Goal: Communication & Community: Ask a question

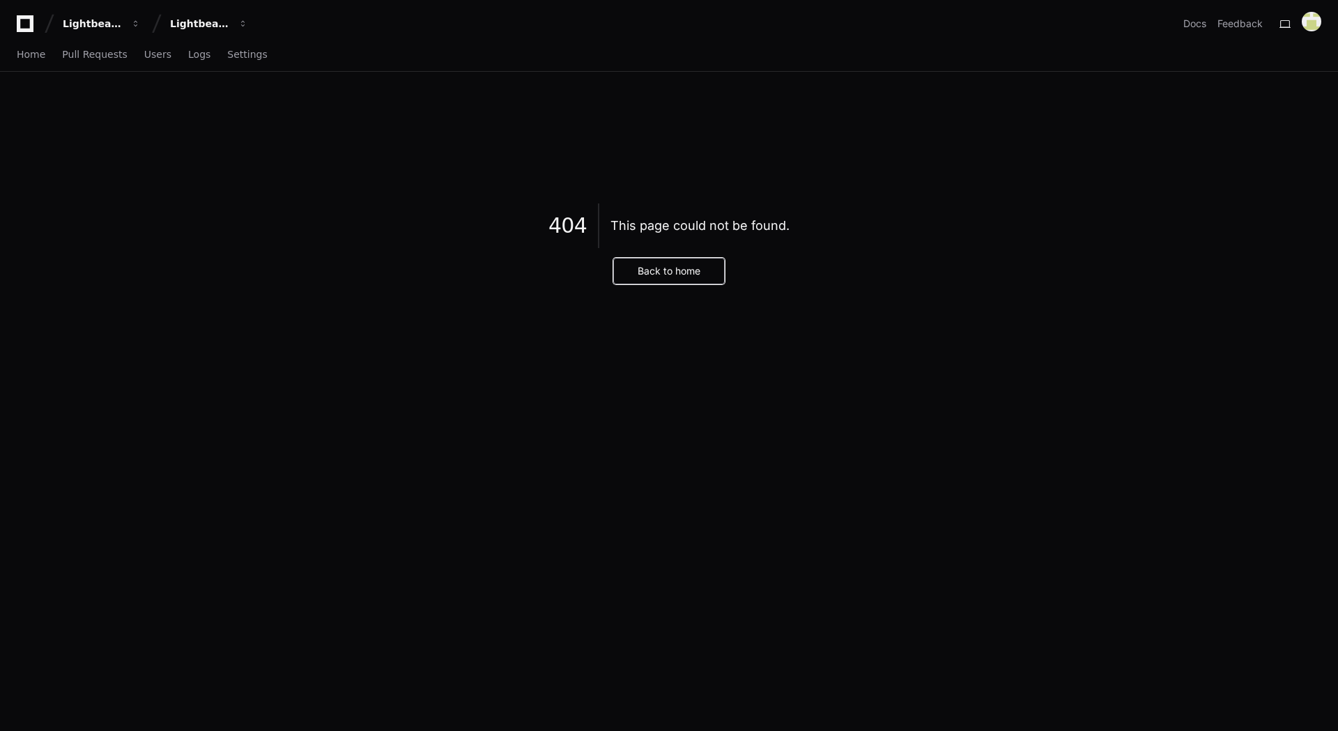
click at [663, 277] on button "Back to home" at bounding box center [669, 271] width 112 height 26
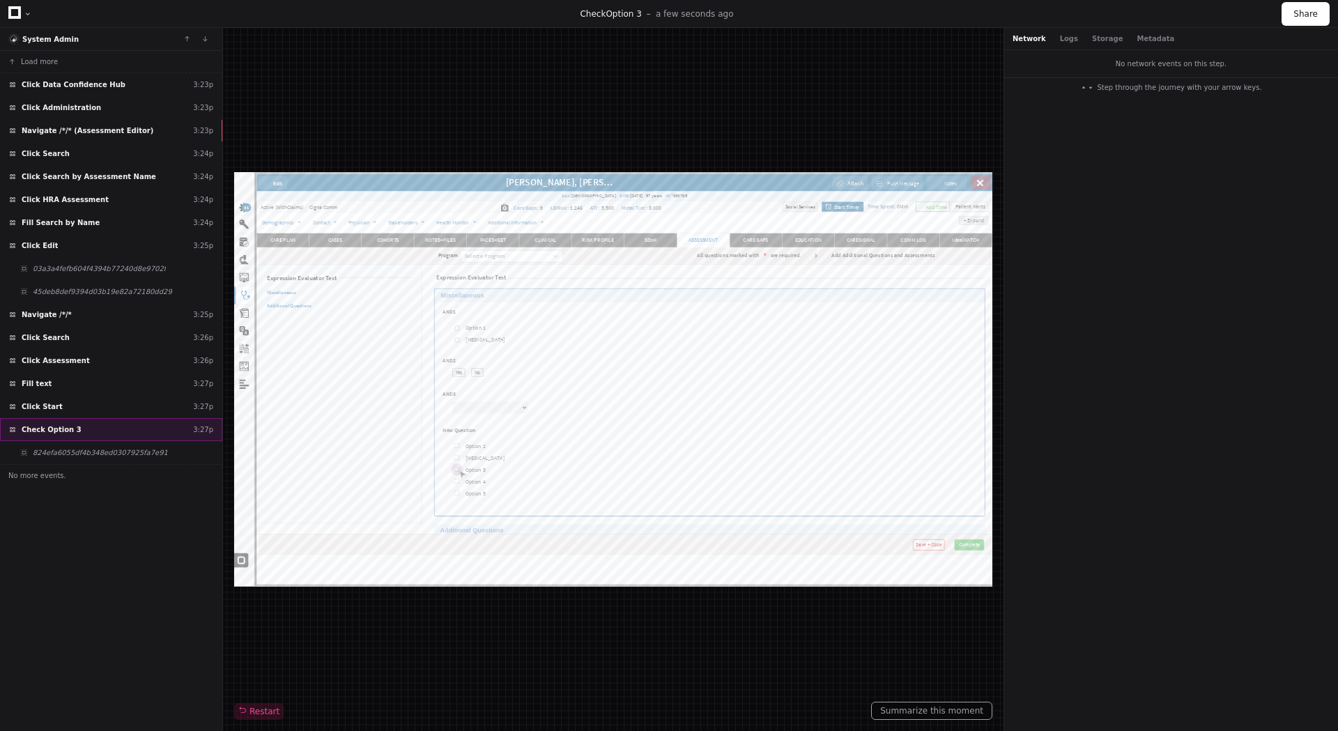
click at [79, 428] on div "Check Option 3 3:27p" at bounding box center [111, 429] width 222 height 23
click at [1064, 39] on button "Logs" at bounding box center [1069, 38] width 18 height 10
click at [1030, 39] on button "Network" at bounding box center [1029, 38] width 33 height 10
click at [1158, 63] on div "No network events on this step." at bounding box center [1171, 63] width 334 height 27
click at [1093, 38] on button "Storage" at bounding box center [1107, 38] width 31 height 10
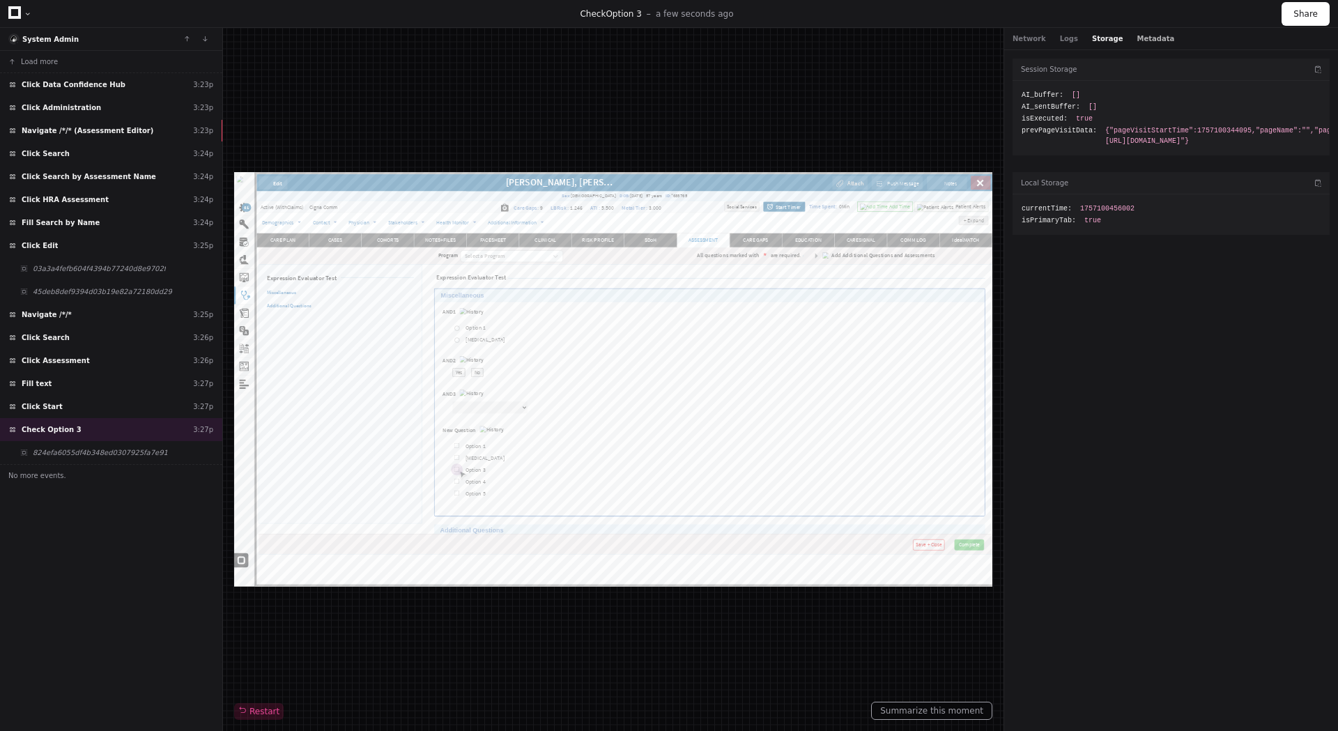
click at [1141, 35] on button "Metadata" at bounding box center [1156, 38] width 38 height 10
click at [1016, 43] on button "Network" at bounding box center [1029, 38] width 33 height 10
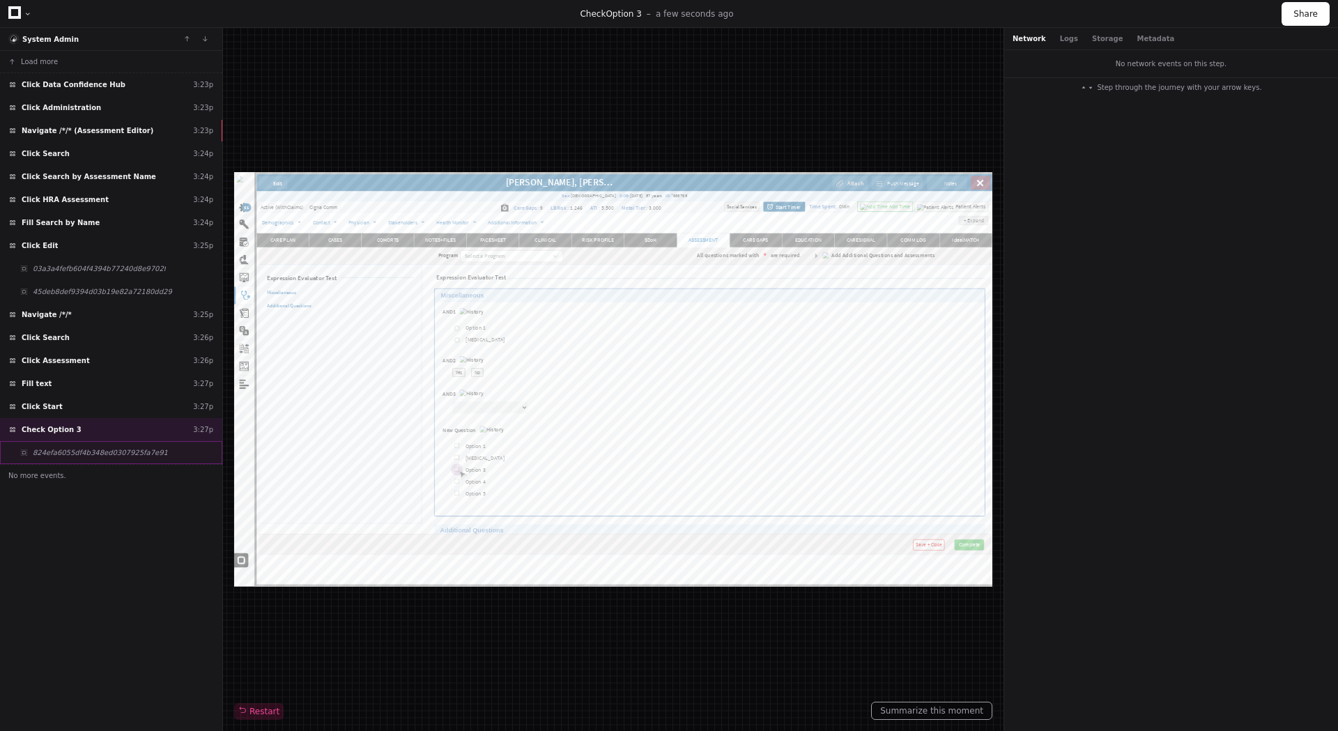
click at [79, 449] on span "824efa6055df4b348ed0307925fa7e91" at bounding box center [100, 452] width 135 height 10
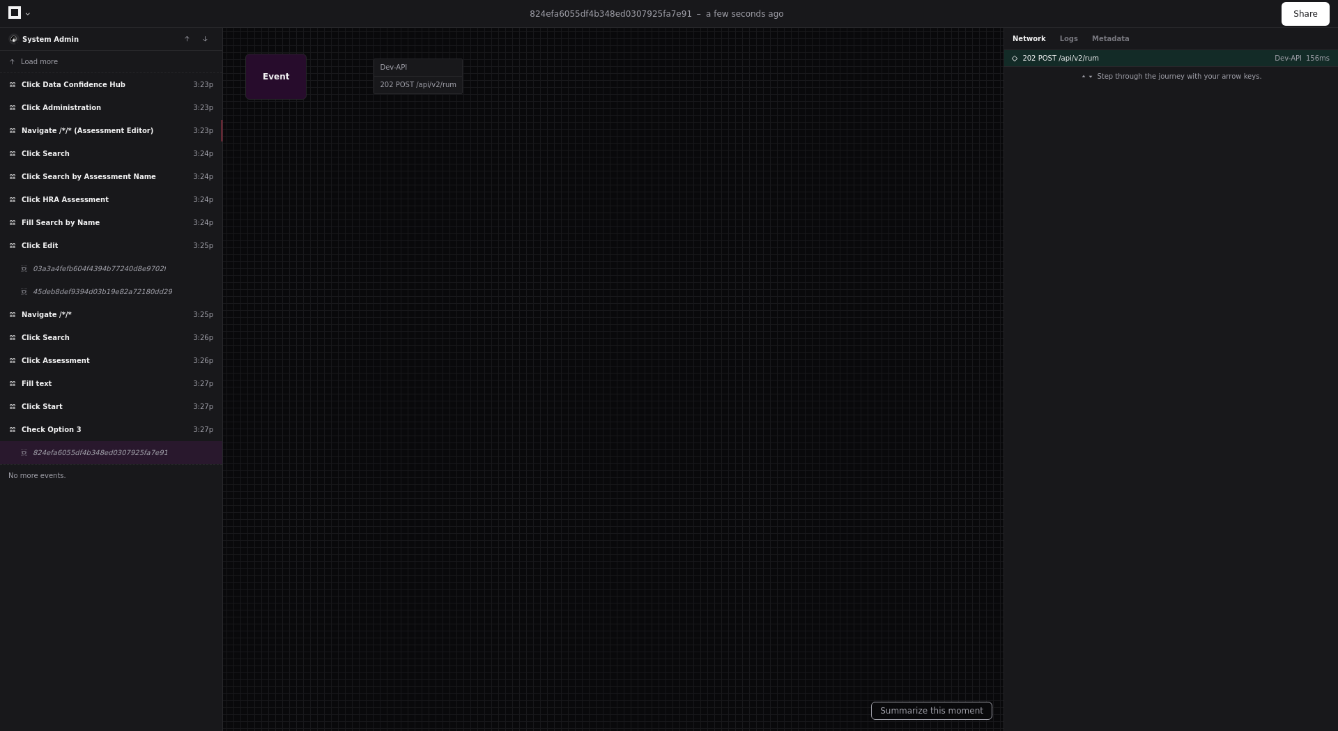
click at [392, 81] on div at bounding box center [669, 365] width 1338 height 731
click at [1060, 63] on div "202 POST /api/v2/rum Dev-API 156ms" at bounding box center [1171, 58] width 334 height 16
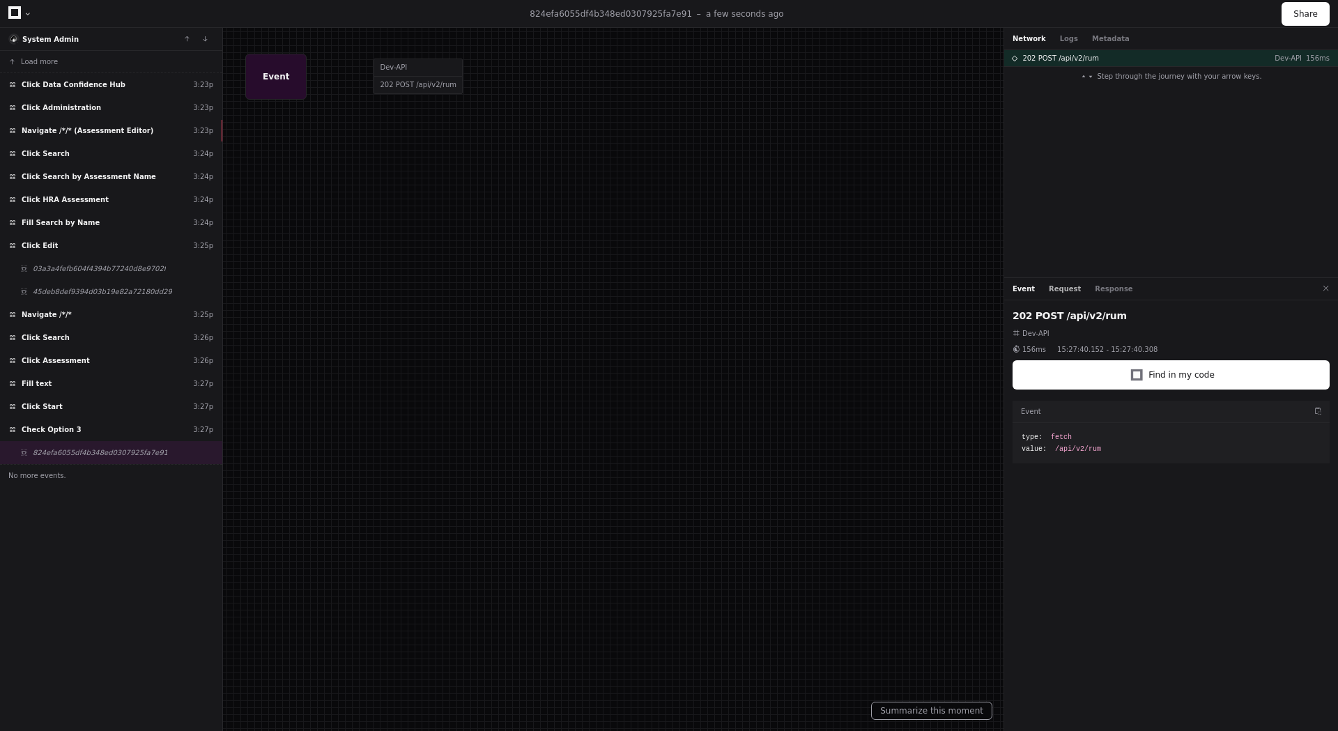
click at [1049, 290] on button "Request" at bounding box center [1065, 289] width 32 height 10
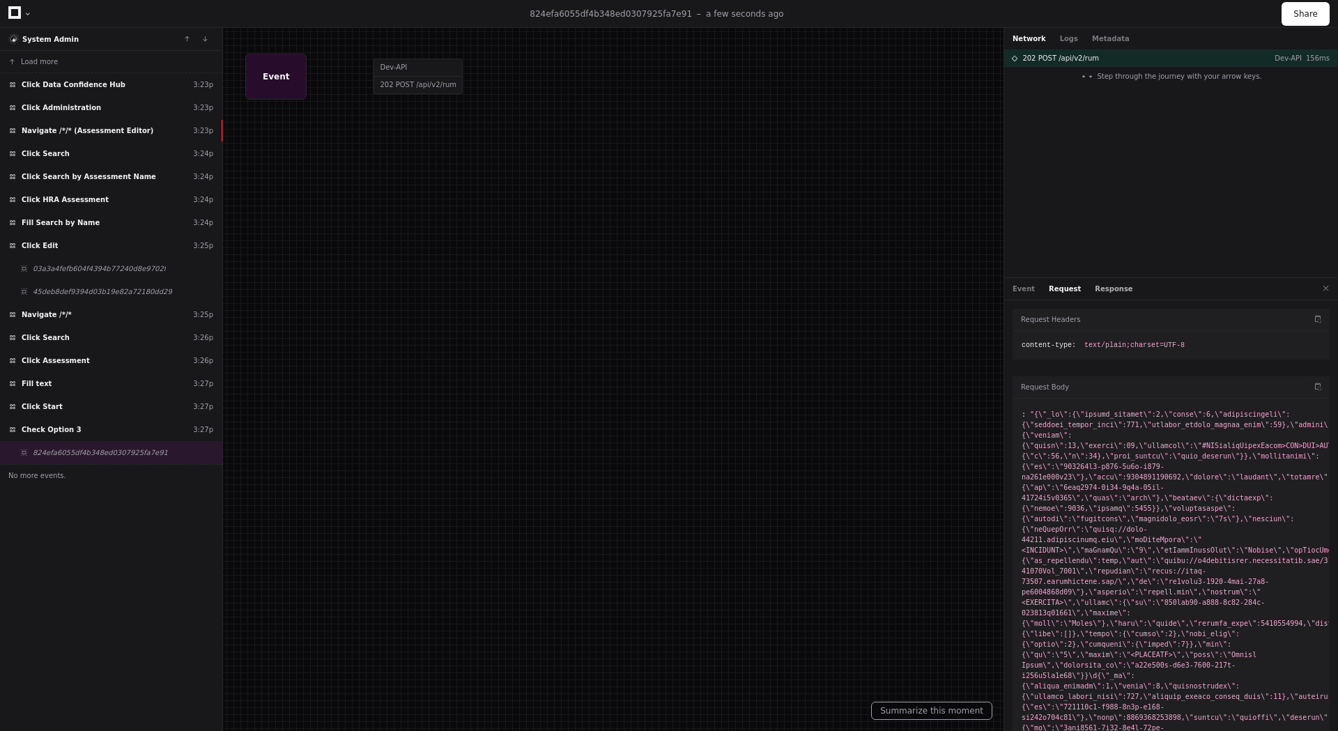
click at [1096, 289] on button "Response" at bounding box center [1114, 289] width 38 height 10
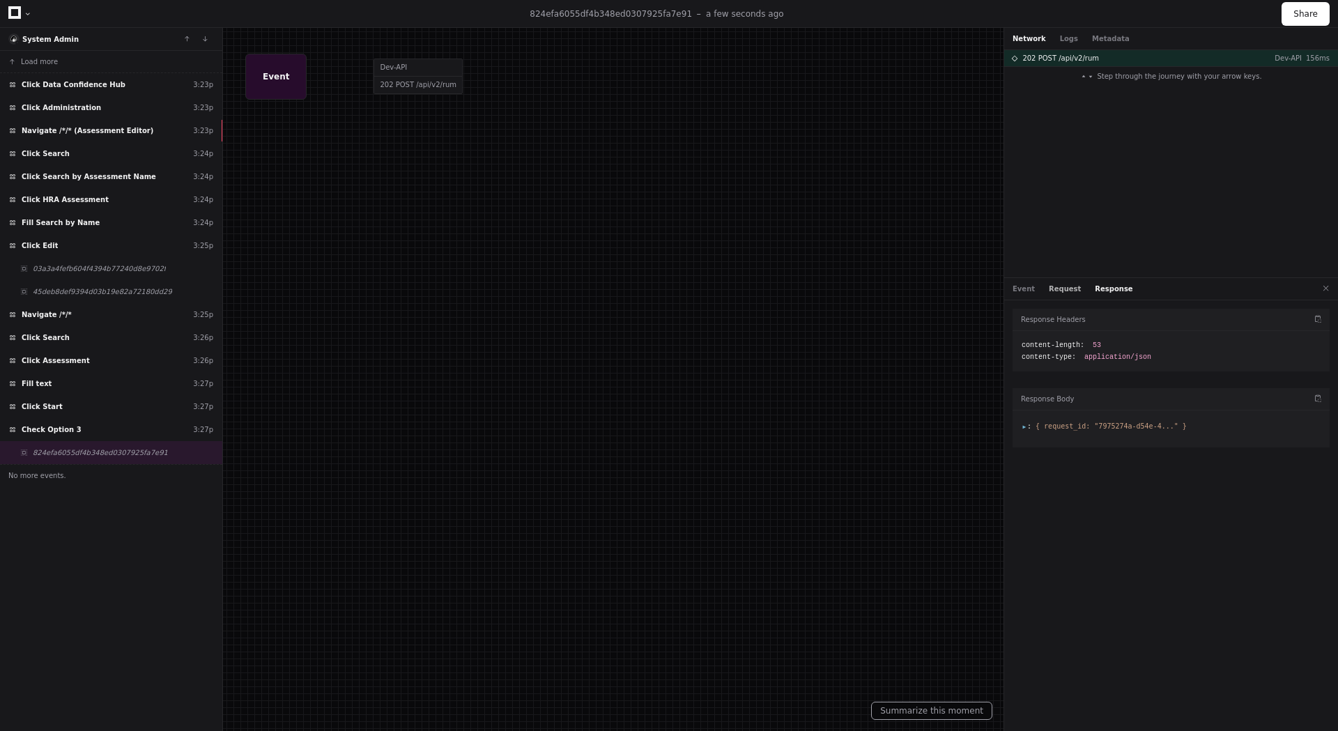
click at [1055, 289] on button "Request" at bounding box center [1065, 289] width 32 height 10
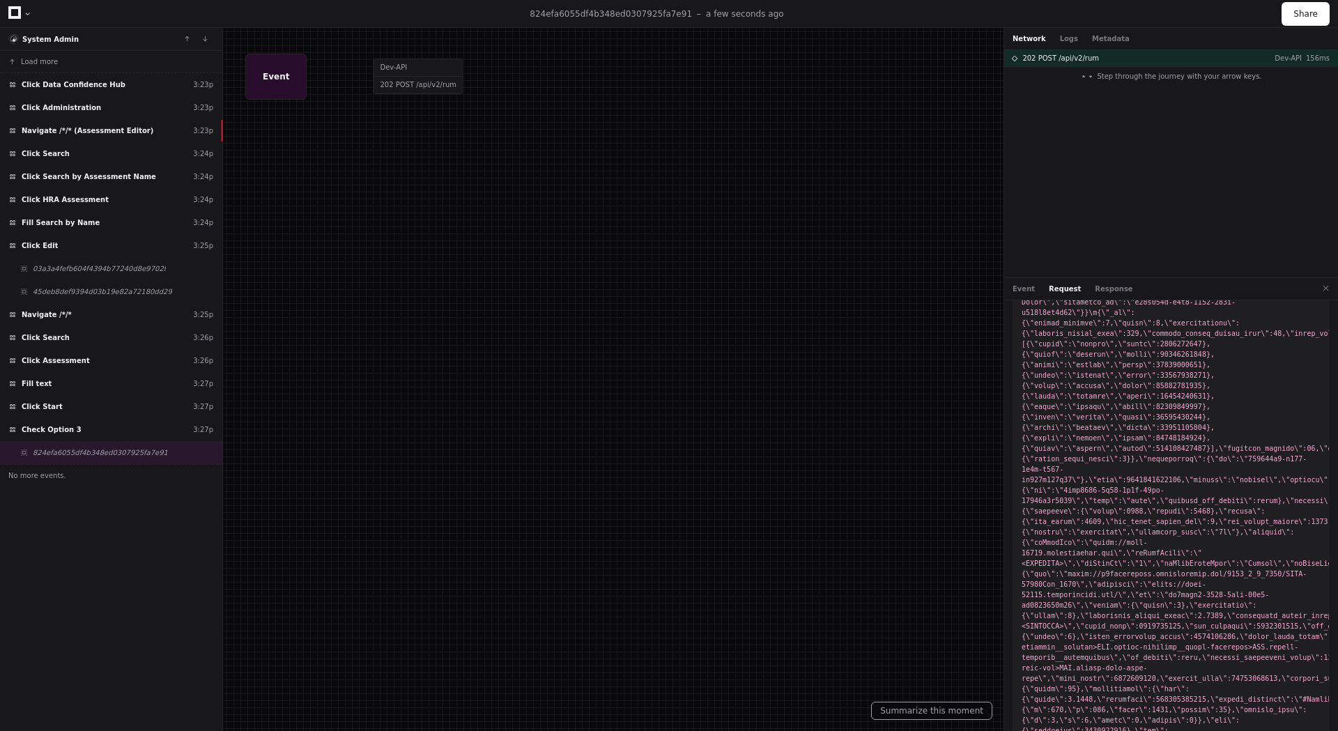
scroll to position [2520, 0]
click at [81, 426] on div "Check Option 3 3:27p" at bounding box center [111, 429] width 222 height 23
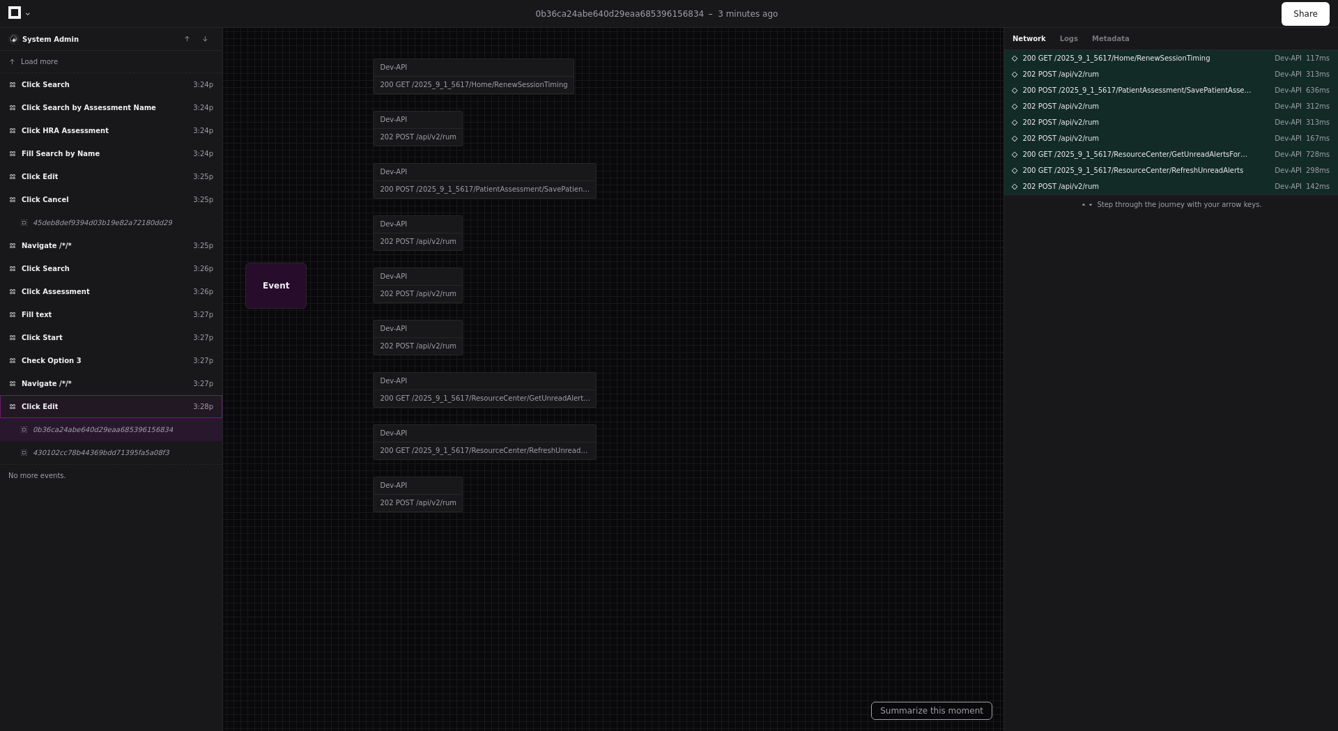
click at [56, 408] on div "Click Edit 3:28p" at bounding box center [111, 406] width 222 height 23
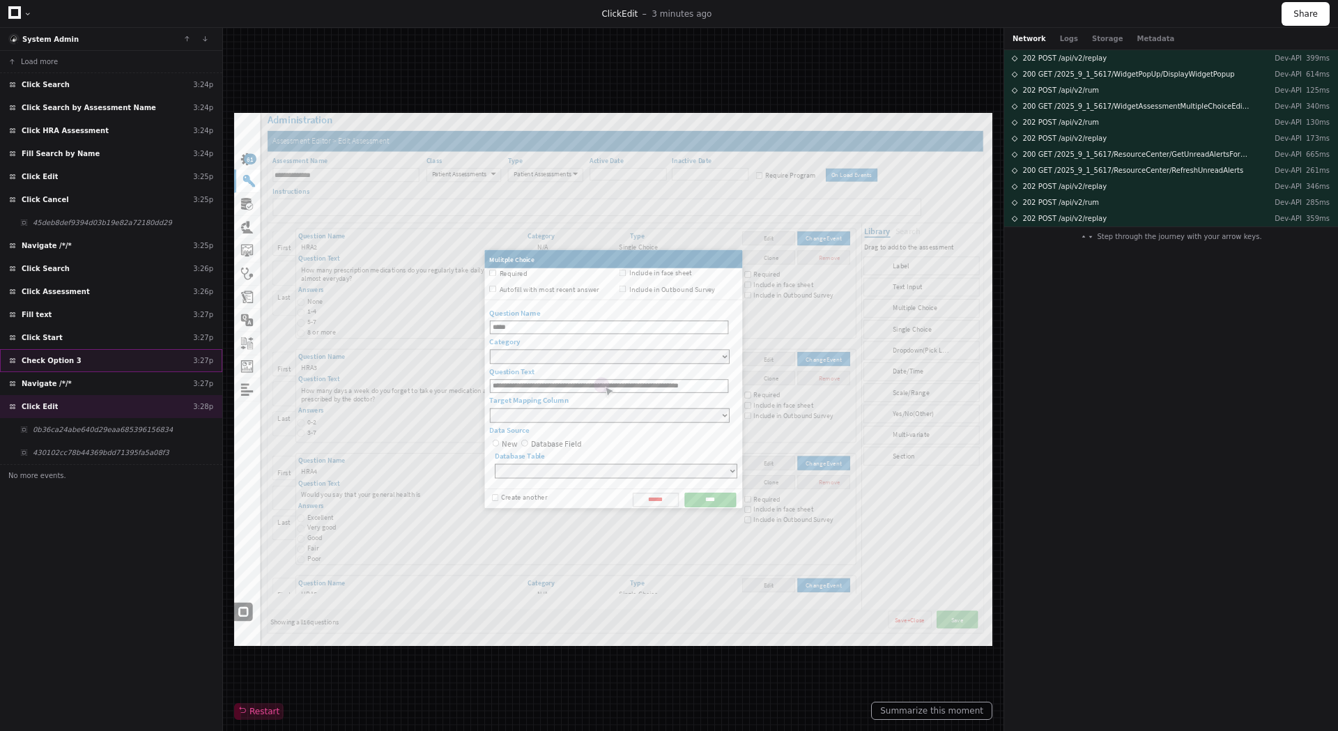
click at [63, 360] on span "Check Option 3" at bounding box center [52, 360] width 60 height 10
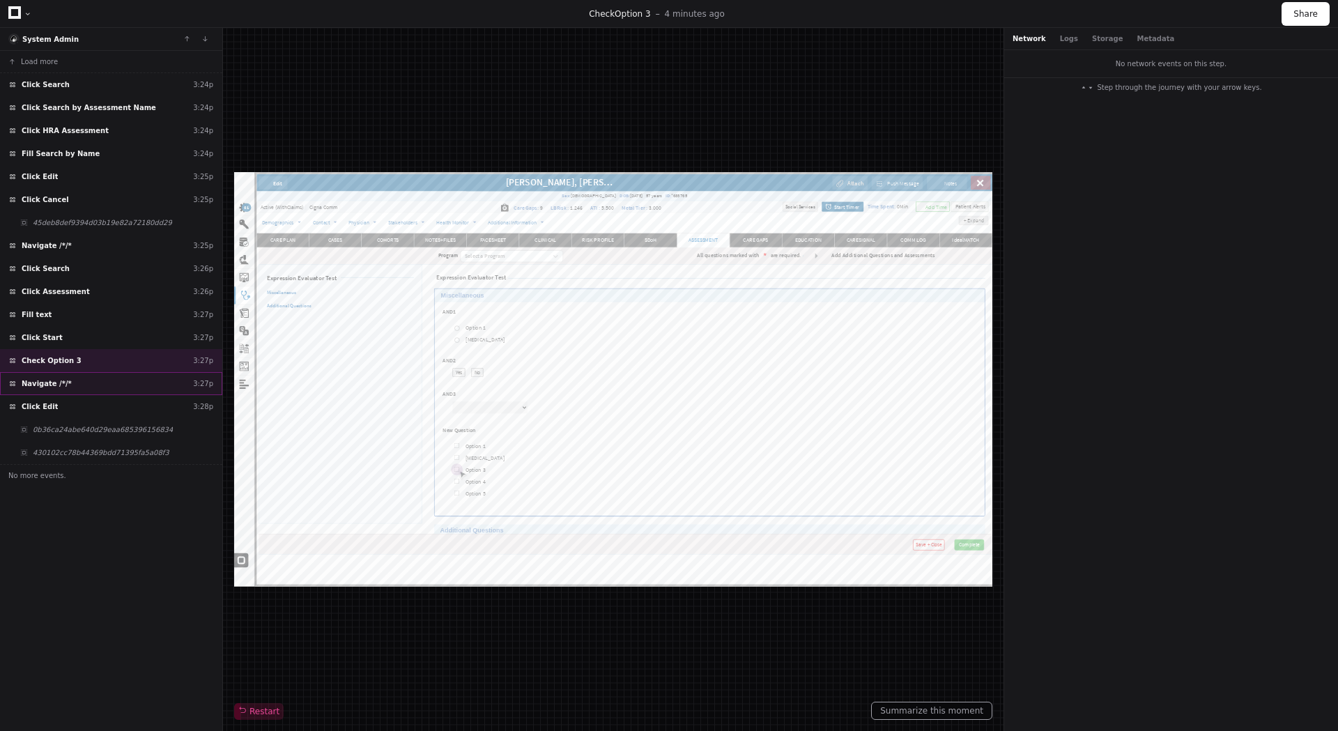
click at [70, 384] on div "Navigate /*/* 3:27p" at bounding box center [111, 383] width 222 height 23
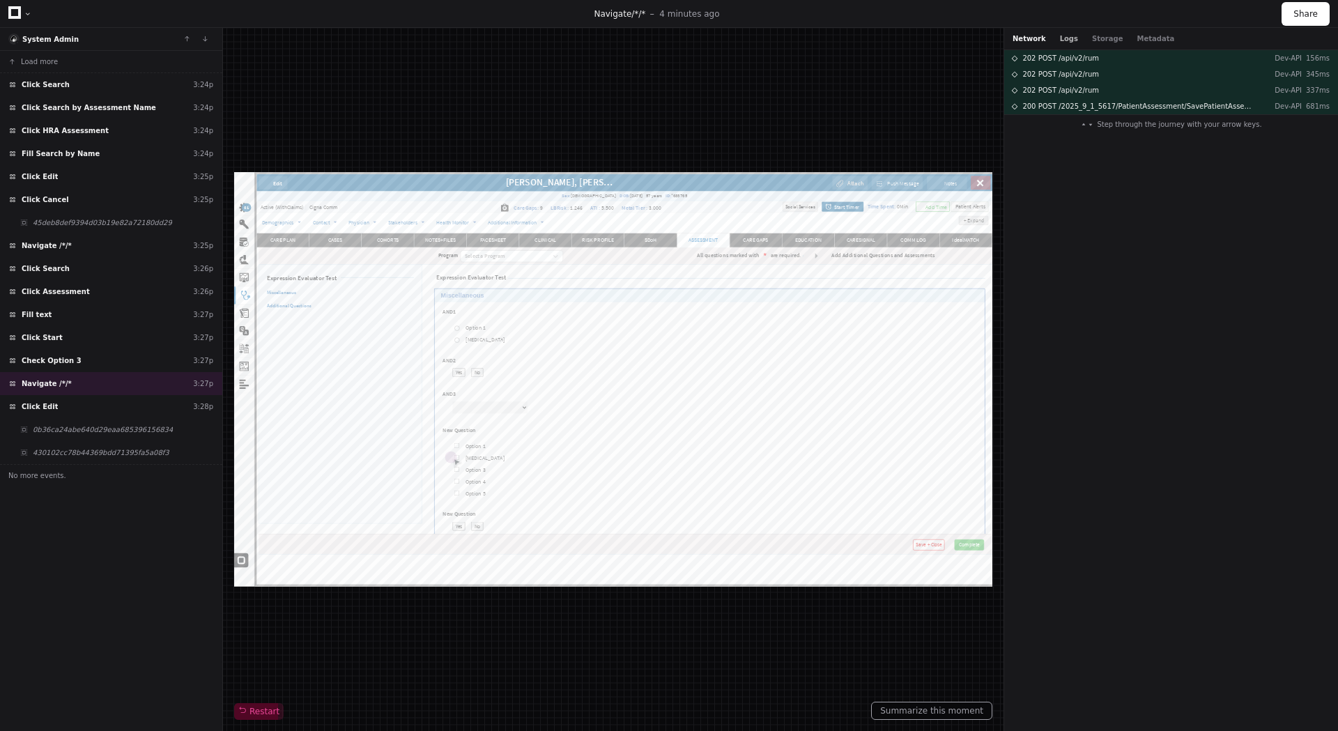
click at [1062, 43] on button "Logs" at bounding box center [1069, 38] width 18 height 10
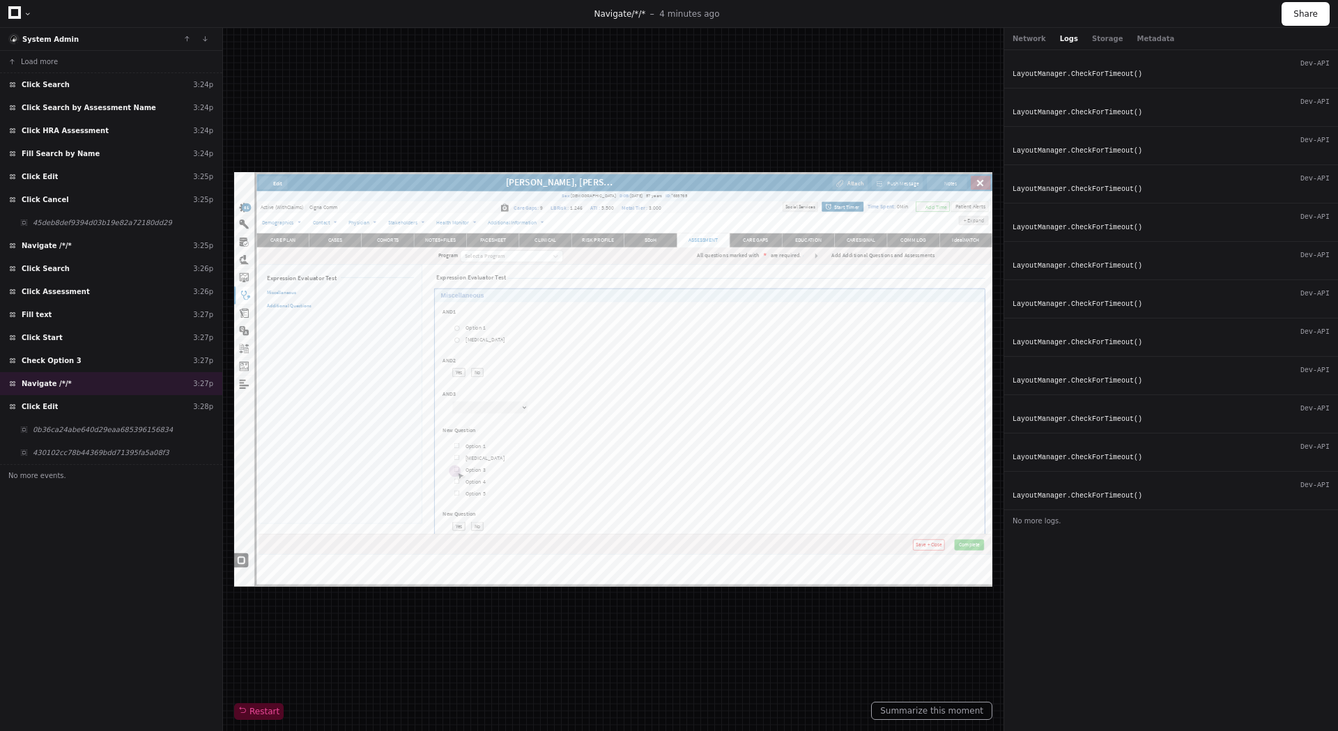
click at [1041, 37] on div "Network Logs Storage Metadata" at bounding box center [1094, 38] width 162 height 10
click at [1028, 39] on button "Network" at bounding box center [1029, 38] width 33 height 10
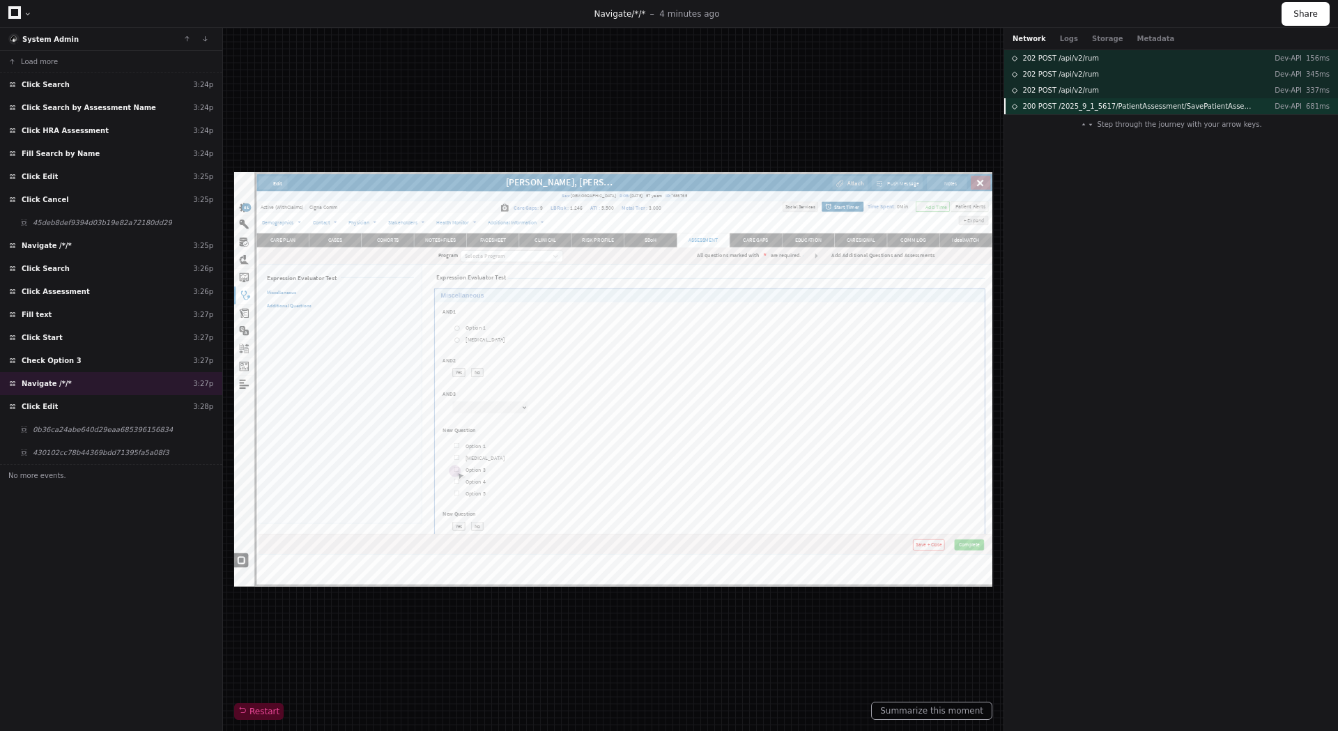
click at [1085, 105] on span "200 POST /2025_9_1_5617/PatientAssessment/SavePatientAssessmentAnswer" at bounding box center [1137, 106] width 229 height 10
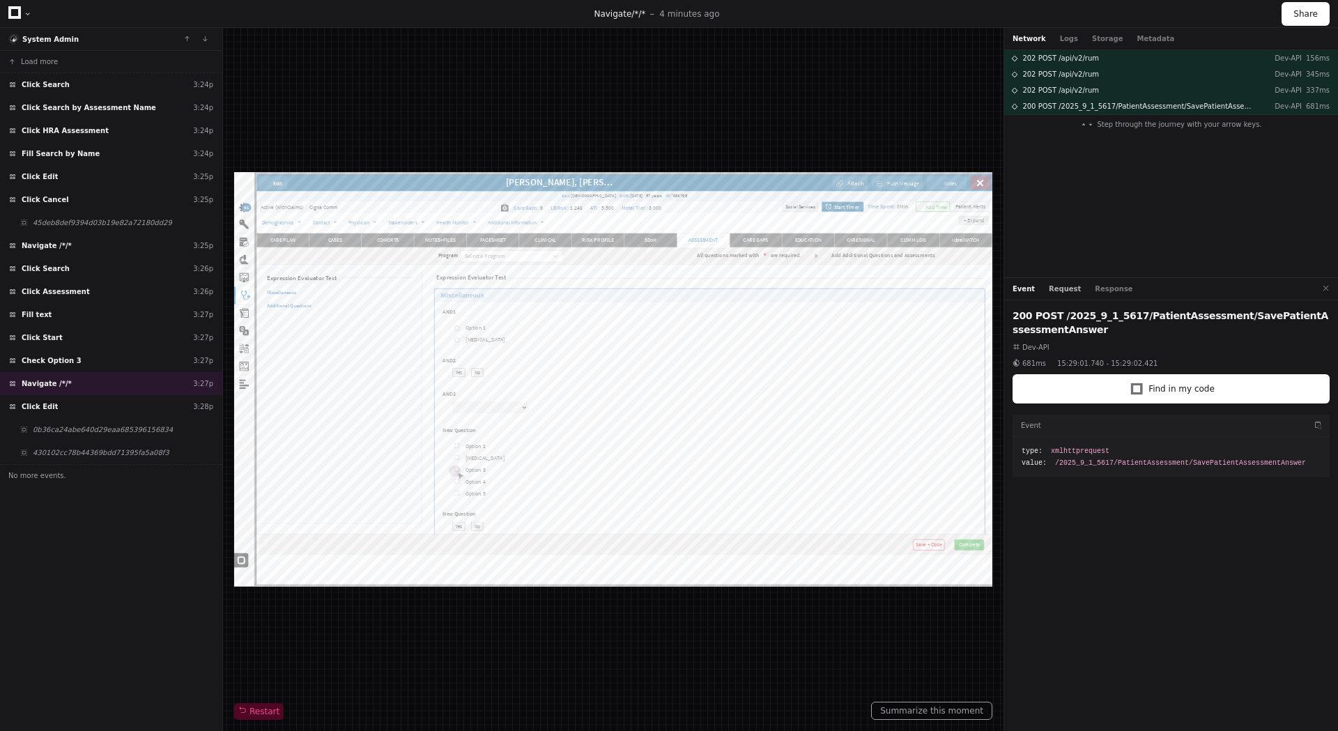
click at [1051, 286] on button "Request" at bounding box center [1065, 289] width 32 height 10
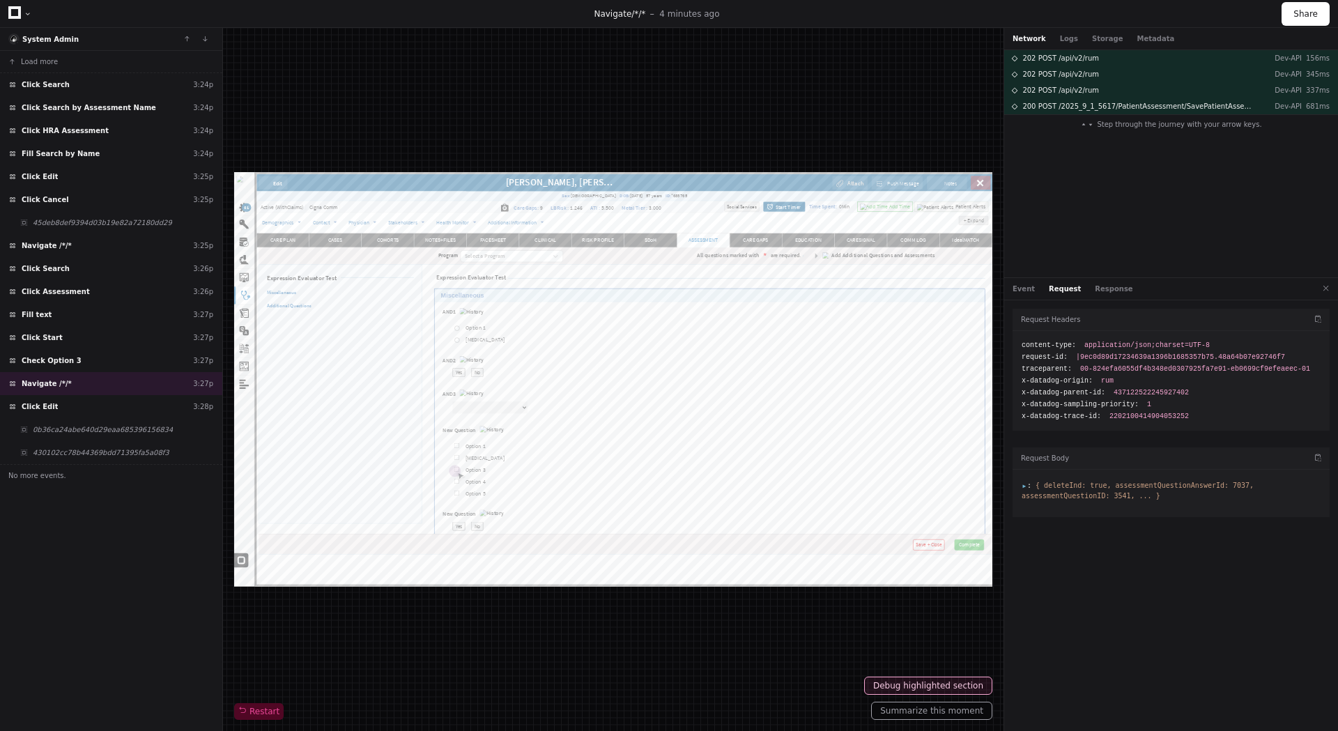
drag, startPoint x: 1108, startPoint y: 483, endPoint x: 1232, endPoint y: 481, distance: 124.1
click at [1232, 482] on span "{ deleteInd: true, assessmentQuestionAnswerId: 7037, assessmentQuestionID: 3541…" at bounding box center [1138, 491] width 232 height 18
click at [965, 712] on button "Summarize this moment" at bounding box center [931, 711] width 121 height 18
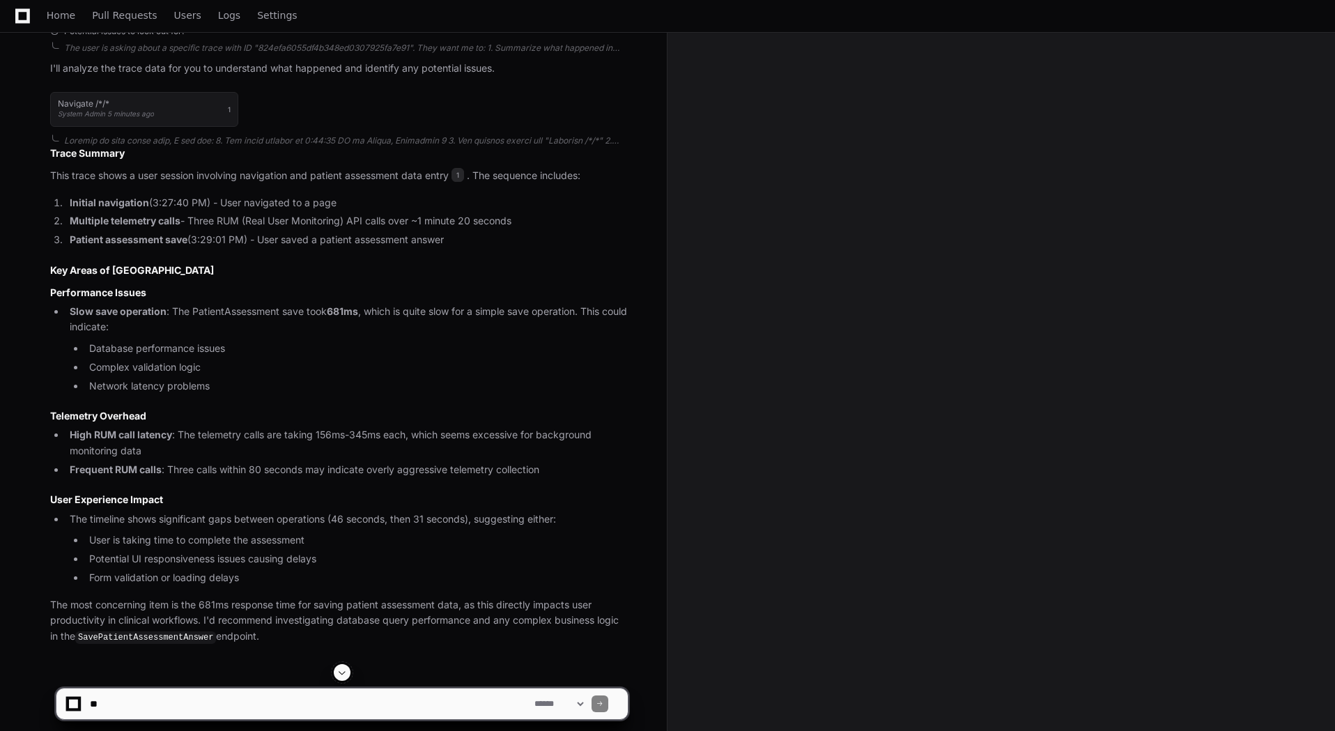
scroll to position [418, 0]
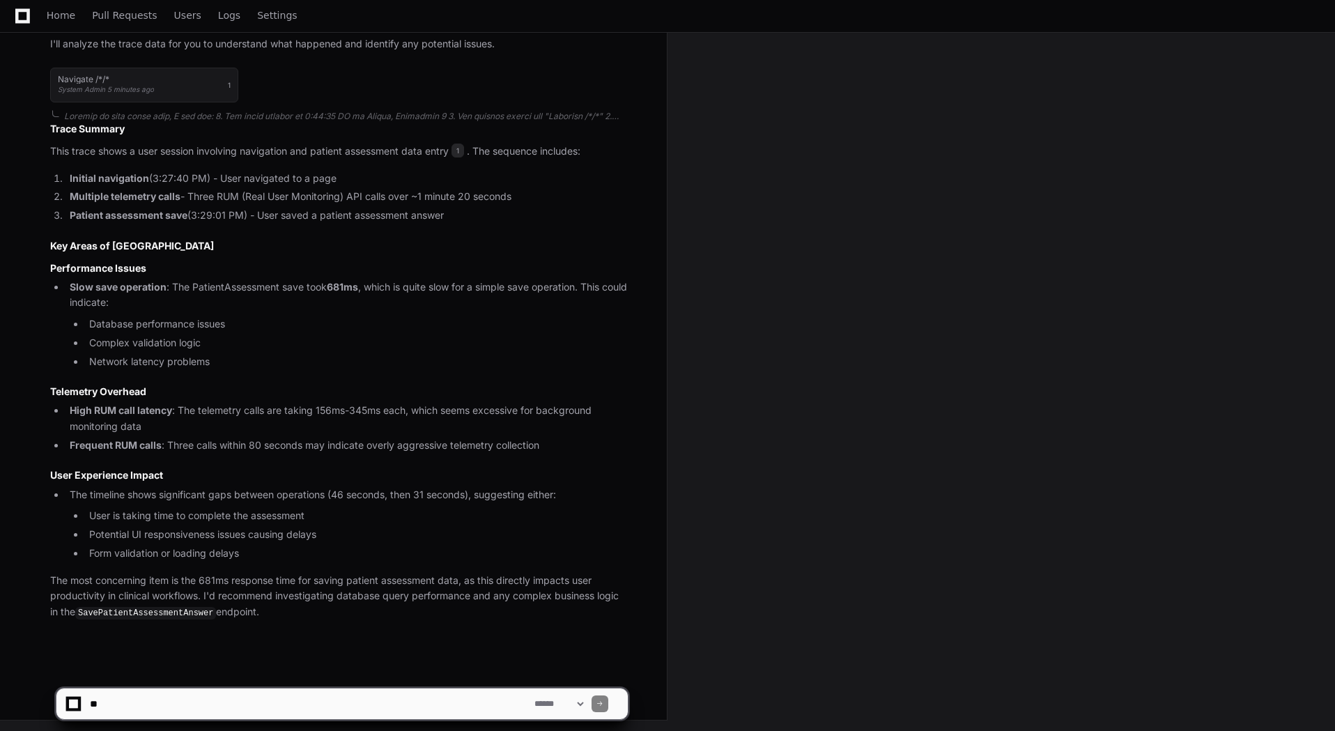
click at [212, 700] on textarea at bounding box center [309, 704] width 445 height 31
type textarea "*"
paste textarea "**********"
type textarea "**********"
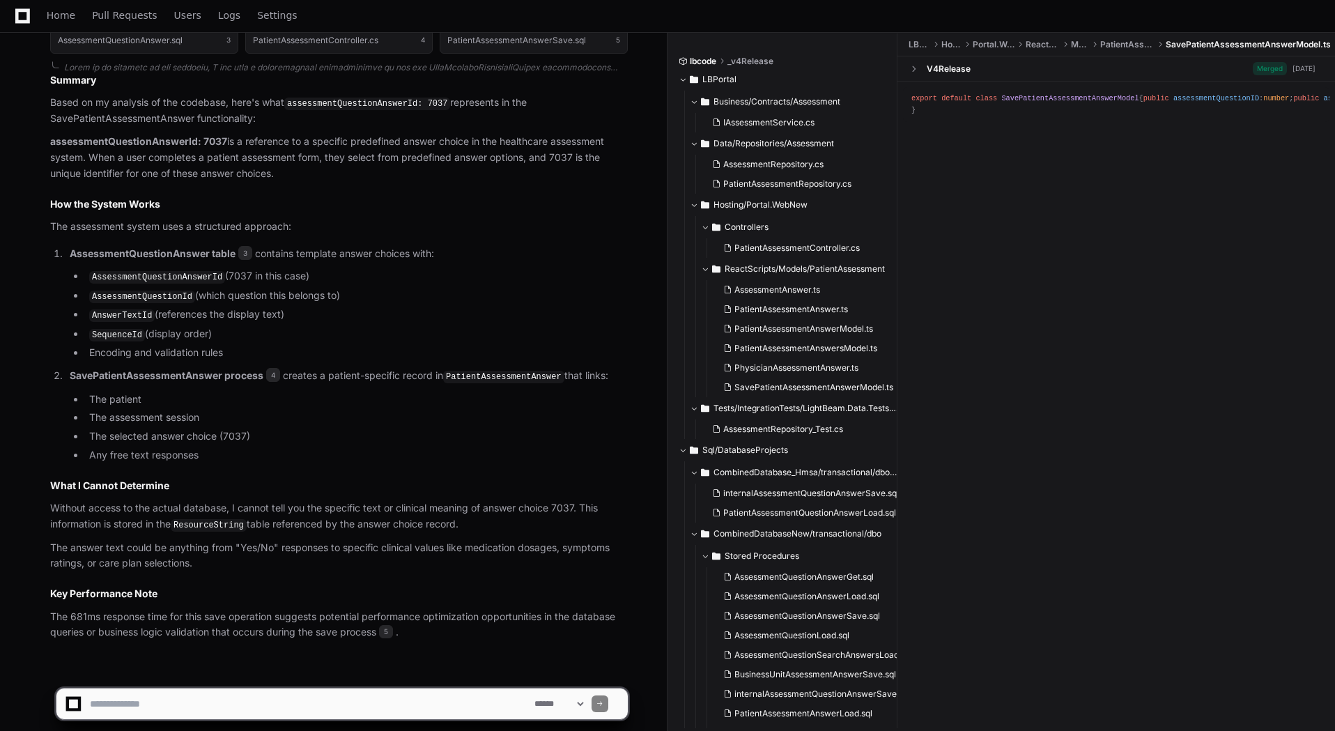
scroll to position [1547, 0]
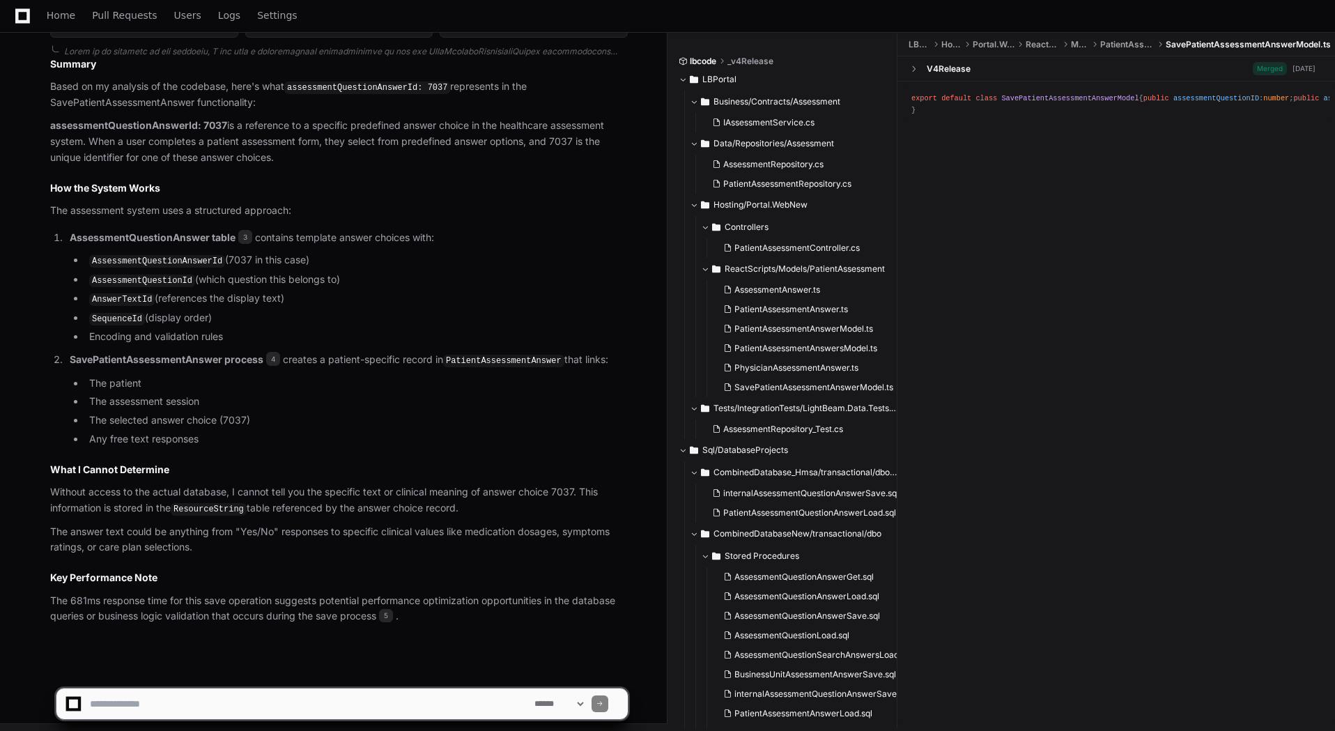
click at [313, 700] on textarea at bounding box center [309, 704] width 445 height 31
type textarea "**********"
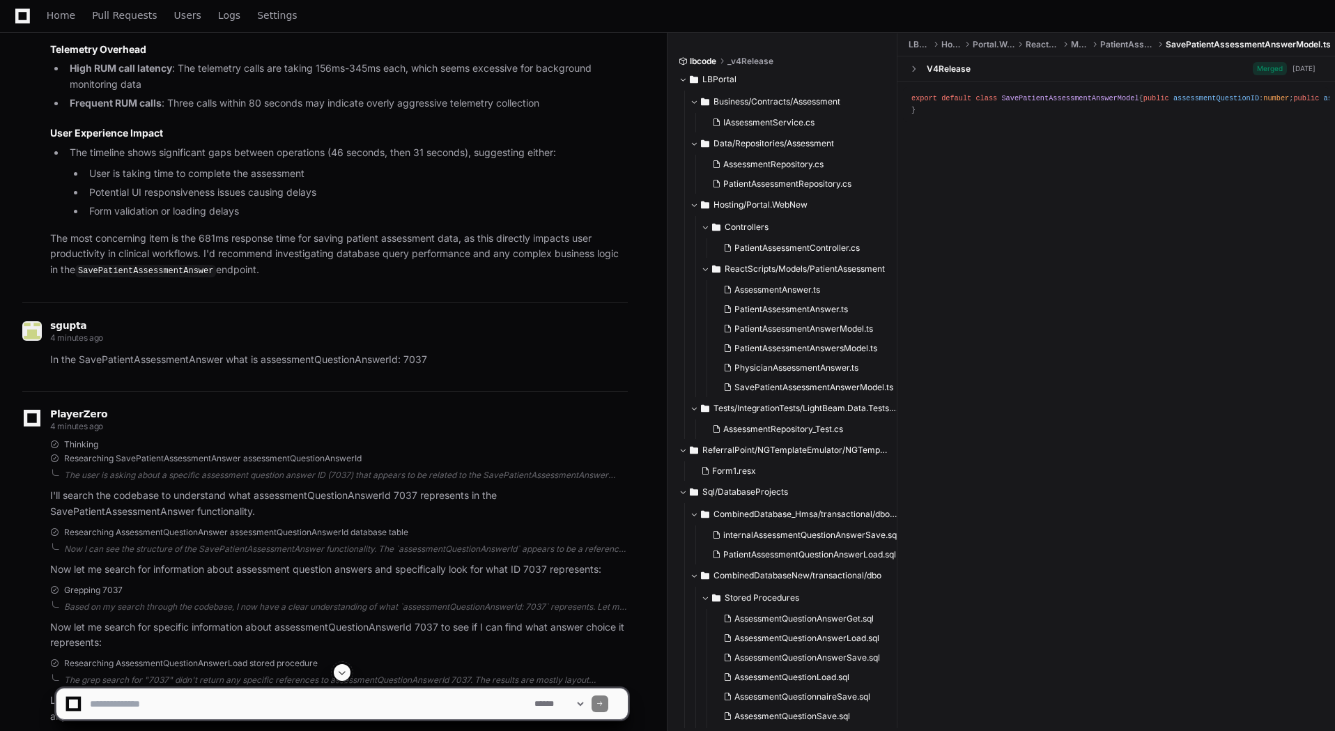
scroll to position [788, 0]
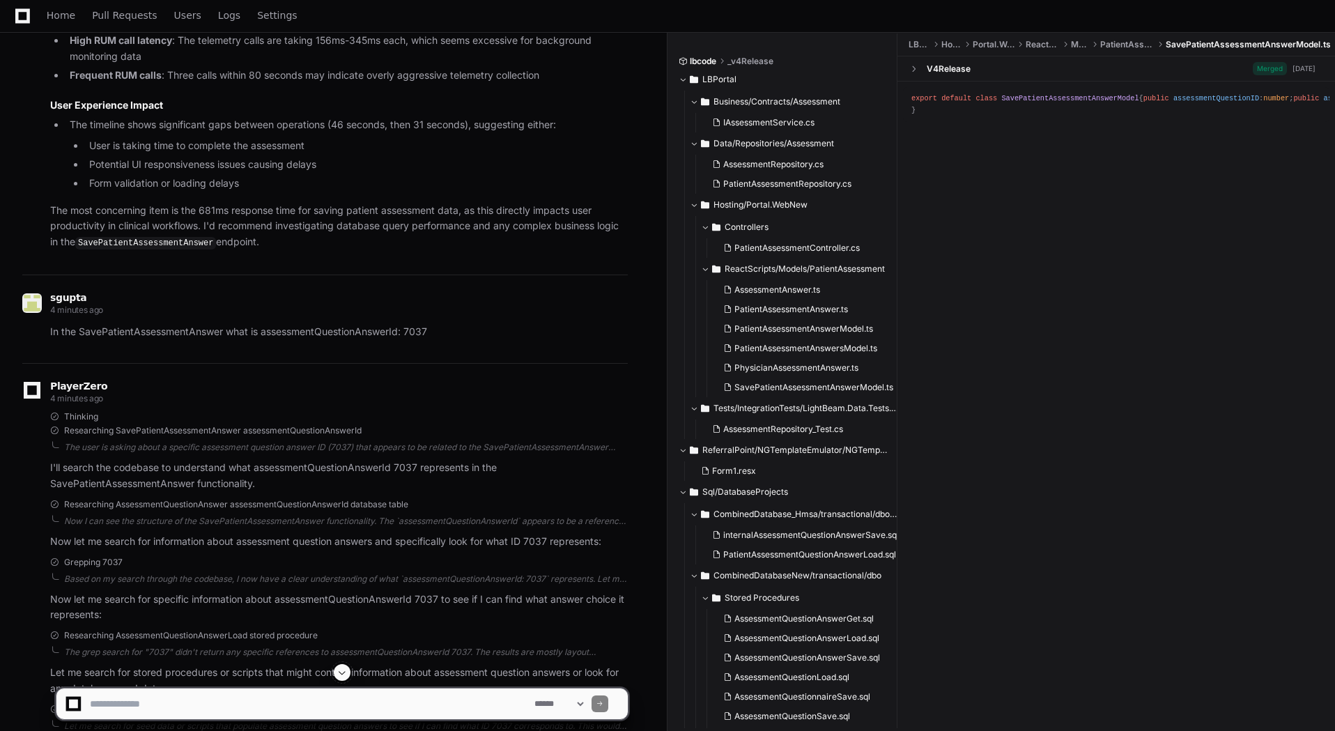
click at [125, 332] on p "In the SavePatientAssessmentAnswer what is assessmentQuestionAnswerId: 7037" at bounding box center [339, 332] width 578 height 16
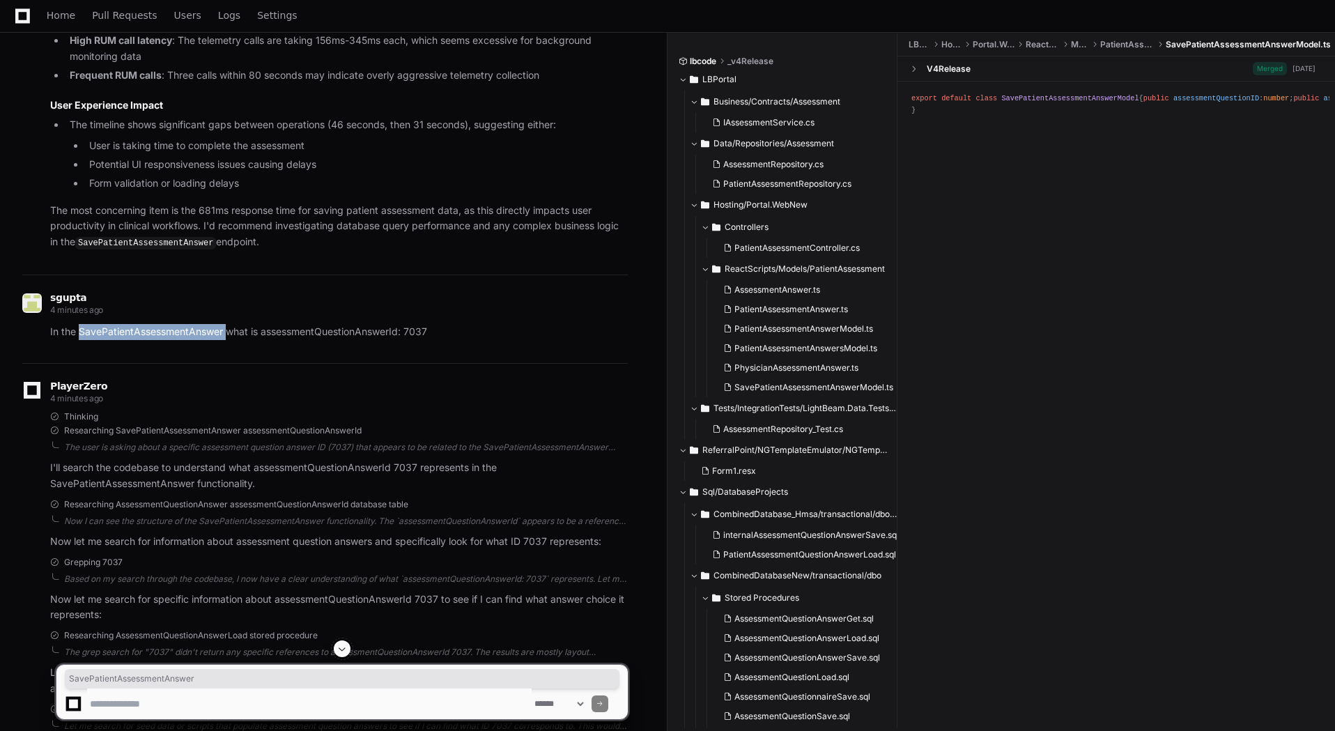
copy p "SavePatientAssessmentAnswer"
click at [185, 698] on textarea at bounding box center [309, 704] width 445 height 31
click at [153, 332] on p "In the SavePatientAssessmentAnswer what is assessmentQuestionAnswerId: 7037" at bounding box center [339, 332] width 578 height 16
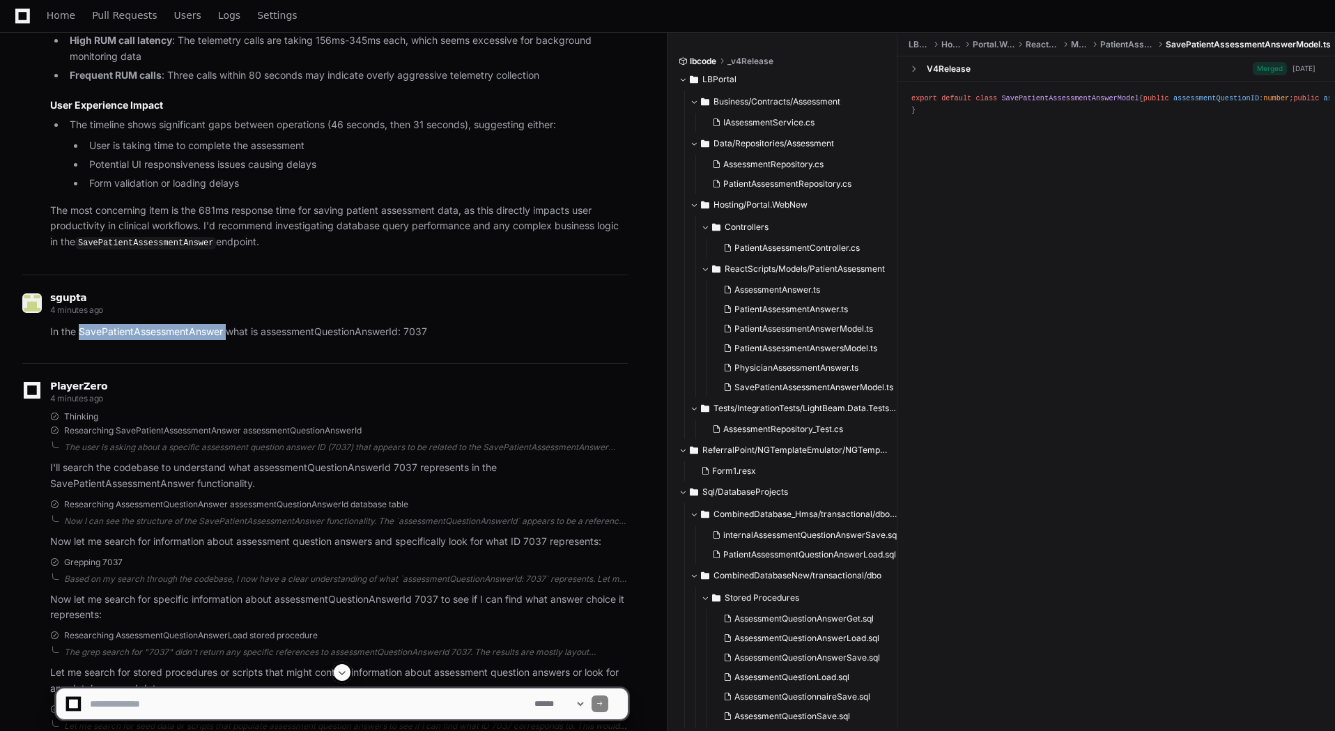
click at [153, 332] on p "In the SavePatientAssessmentAnswer what is assessmentQuestionAnswerId: 7037" at bounding box center [339, 332] width 578 height 16
